Goal: Information Seeking & Learning: Compare options

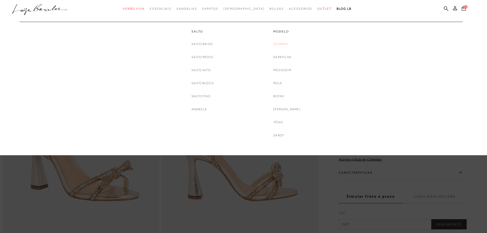
click at [284, 44] on link "Scarpin" at bounding box center [280, 43] width 14 height 5
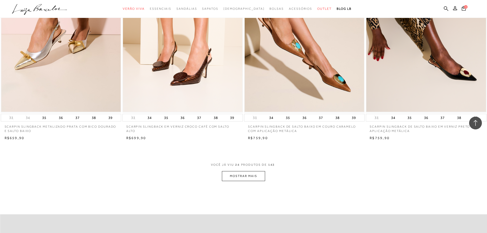
scroll to position [1252, 0]
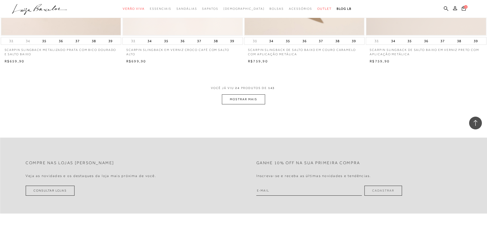
click at [235, 101] on button "MOSTRAR MAIS" at bounding box center [243, 99] width 43 height 10
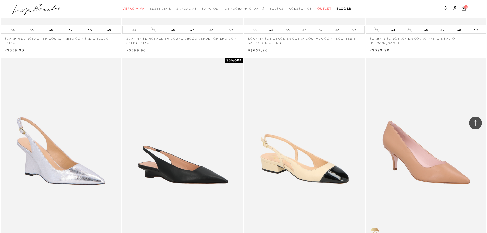
scroll to position [2120, 0]
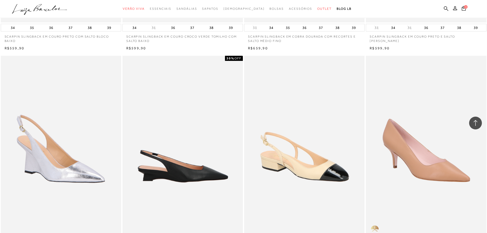
click at [173, 175] on img at bounding box center [183, 146] width 120 height 181
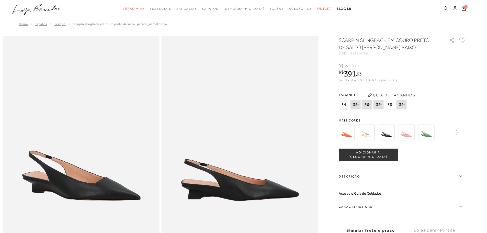
click at [345, 133] on img at bounding box center [346, 132] width 16 height 16
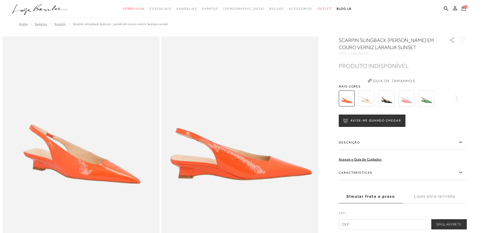
click at [368, 98] on img at bounding box center [366, 98] width 16 height 16
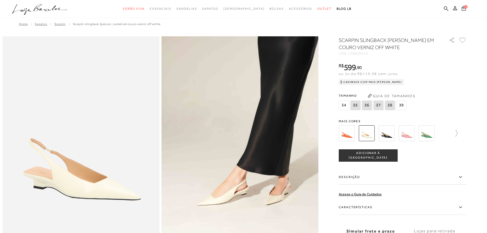
click at [457, 132] on icon at bounding box center [453, 133] width 7 height 7
click at [359, 132] on img at bounding box center [355, 133] width 16 height 16
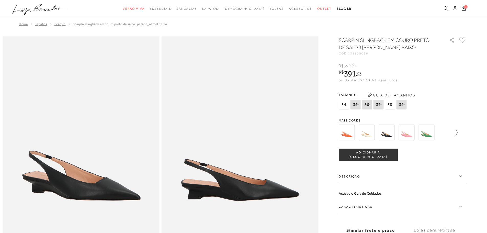
click at [457, 132] on icon at bounding box center [453, 132] width 7 height 7
click at [378, 137] on img at bounding box center [375, 132] width 16 height 16
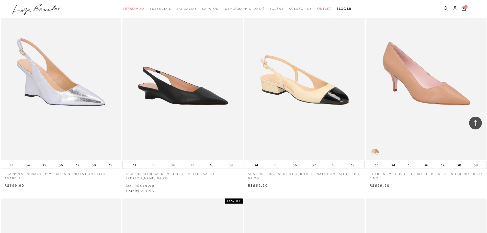
scroll to position [2452, 0]
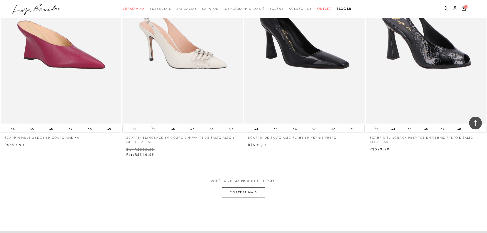
click at [236, 194] on button "MOSTRAR MAIS" at bounding box center [243, 192] width 43 height 10
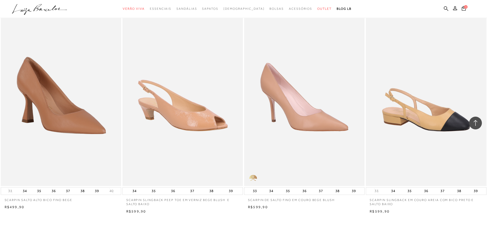
scroll to position [3755, 0]
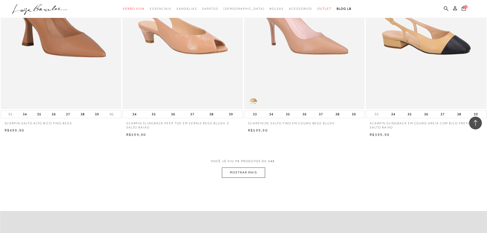
click at [244, 168] on button "MOSTRAR MAIS" at bounding box center [243, 172] width 43 height 10
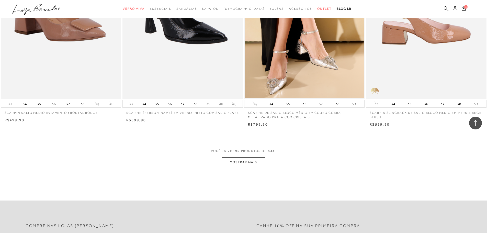
scroll to position [5007, 0]
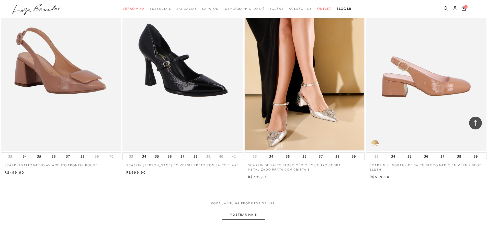
click at [443, 112] on img at bounding box center [426, 60] width 120 height 181
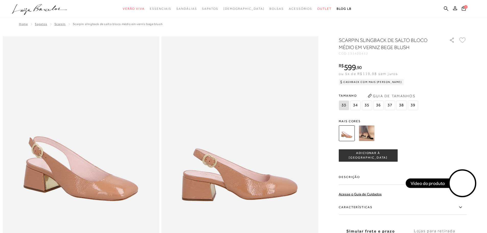
click at [365, 134] on img at bounding box center [366, 133] width 16 height 16
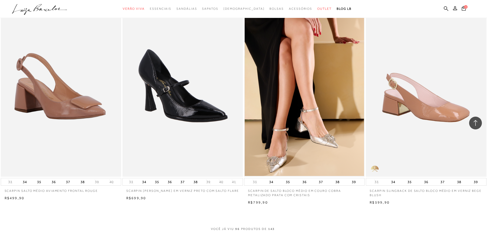
scroll to position [5109, 0]
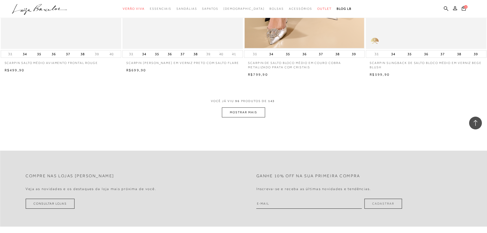
click at [247, 107] on button "MOSTRAR MAIS" at bounding box center [243, 112] width 43 height 10
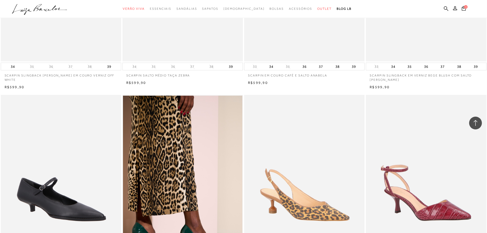
scroll to position [6386, 0]
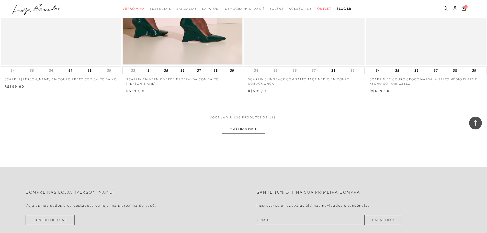
click at [253, 124] on button "MOSTRAR MAIS" at bounding box center [243, 129] width 43 height 10
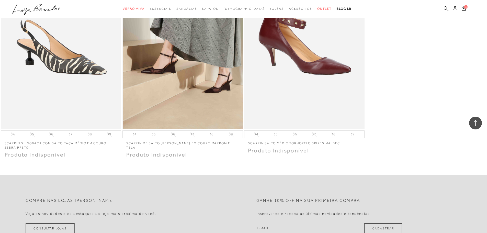
scroll to position [7484, 0]
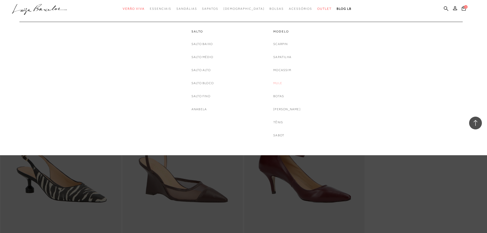
click at [282, 84] on link "Mule" at bounding box center [277, 82] width 9 height 5
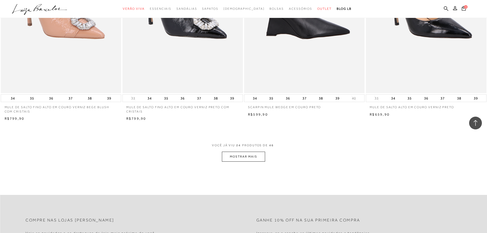
scroll to position [1124, 0]
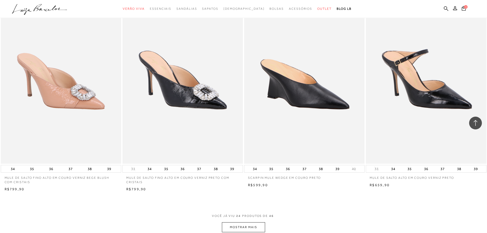
click at [235, 228] on button "MOSTRAR MAIS" at bounding box center [243, 227] width 43 height 10
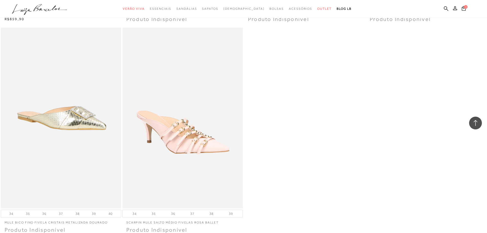
scroll to position [2273, 0]
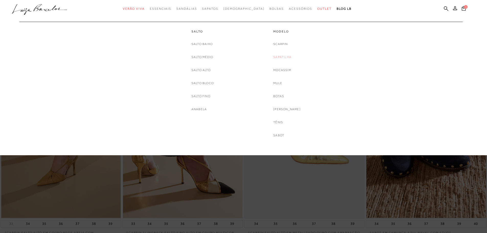
click at [281, 56] on link "Sapatilha" at bounding box center [282, 56] width 18 height 5
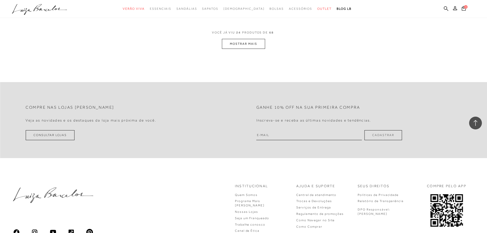
scroll to position [1252, 0]
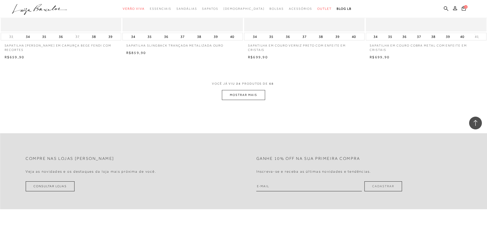
click at [246, 90] on button "MOSTRAR MAIS" at bounding box center [243, 95] width 43 height 10
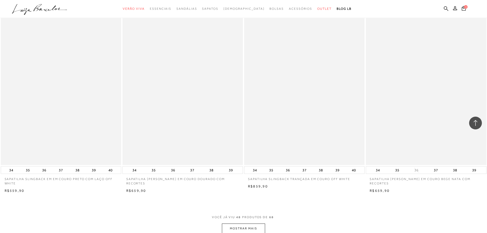
scroll to position [2503, 0]
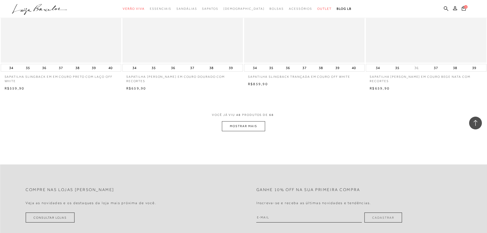
click at [240, 121] on button "MOSTRAR MAIS" at bounding box center [243, 126] width 43 height 10
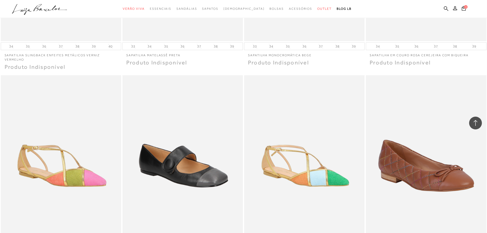
scroll to position [3343, 0]
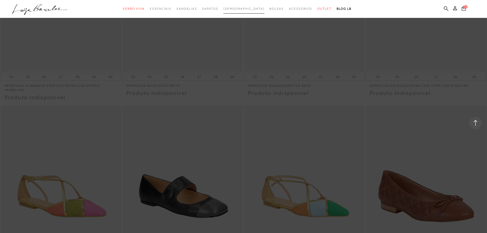
click at [243, 10] on link "[DEMOGRAPHIC_DATA]" at bounding box center [243, 8] width 41 height 9
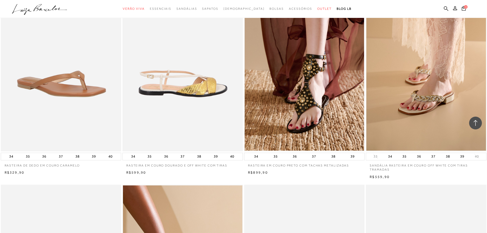
scroll to position [383, 0]
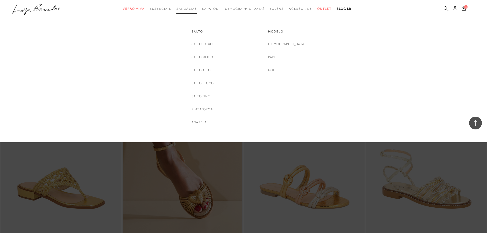
click at [194, 9] on span "Sandálias" at bounding box center [186, 9] width 20 height 4
